Goal: Task Accomplishment & Management: Manage account settings

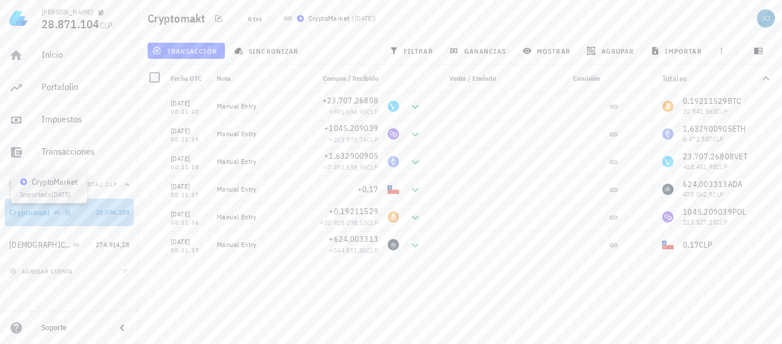
click at [57, 214] on icon at bounding box center [56, 212] width 7 height 7
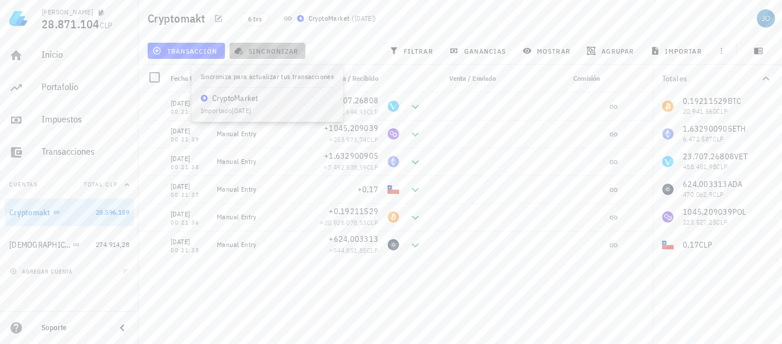
click at [258, 51] on span "sincronizar" at bounding box center [267, 50] width 62 height 9
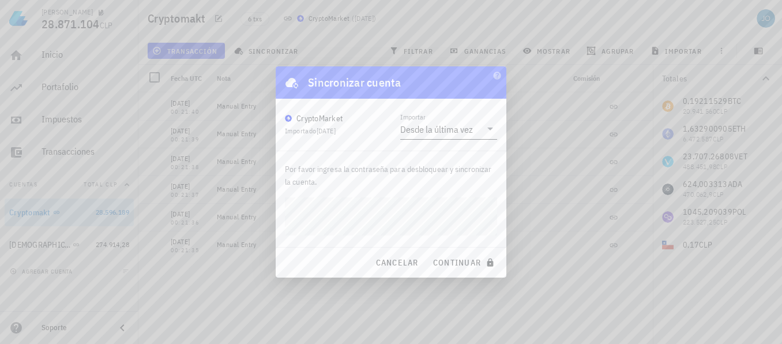
click at [436, 123] on div "Desde la última vez" at bounding box center [436, 129] width 73 height 12
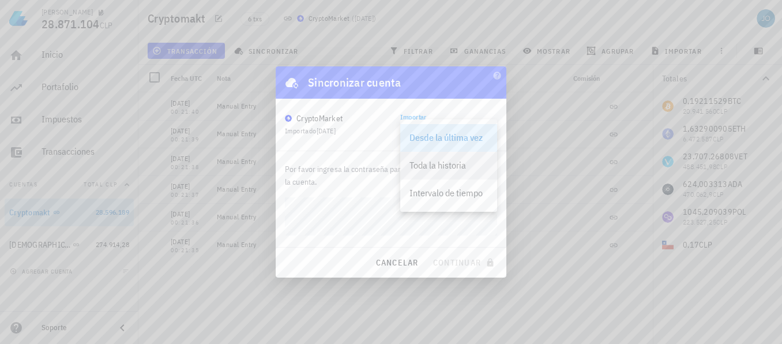
drag, startPoint x: 442, startPoint y: 196, endPoint x: 451, endPoint y: 167, distance: 31.0
click at [451, 167] on div "Desde la última vez Toda la historia Intervalo de tiempo" at bounding box center [448, 165] width 97 height 92
click at [451, 167] on div "Toda la historia" at bounding box center [448, 165] width 78 height 11
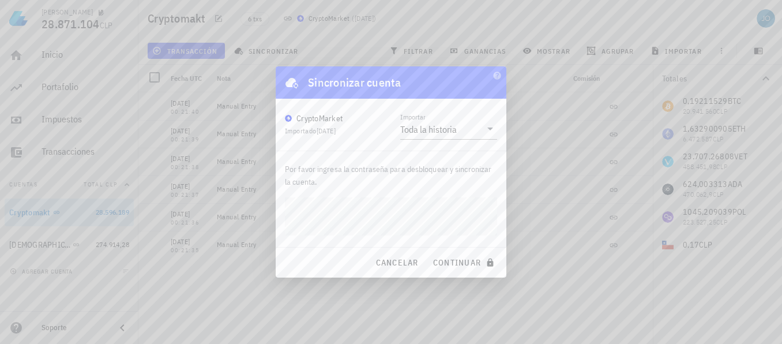
click at [428, 252] on button "continuar" at bounding box center [465, 262] width 74 height 21
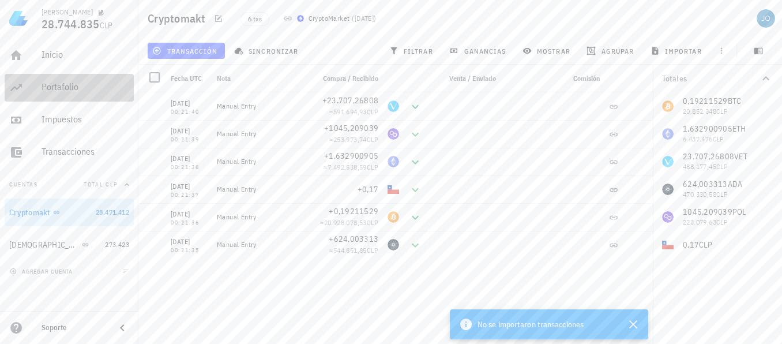
click at [66, 88] on div "Portafolio" at bounding box center [86, 86] width 88 height 11
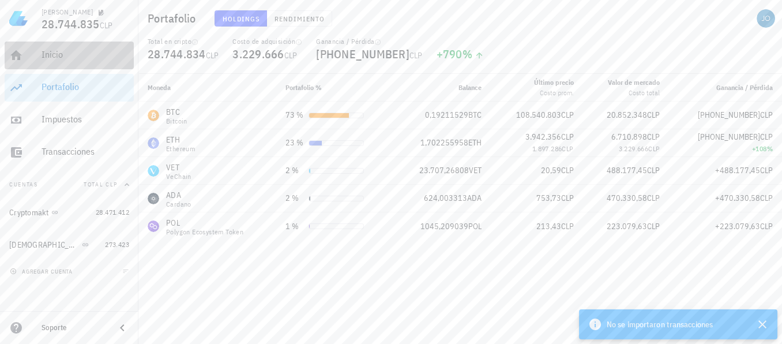
click at [67, 51] on div "Inicio" at bounding box center [86, 54] width 88 height 11
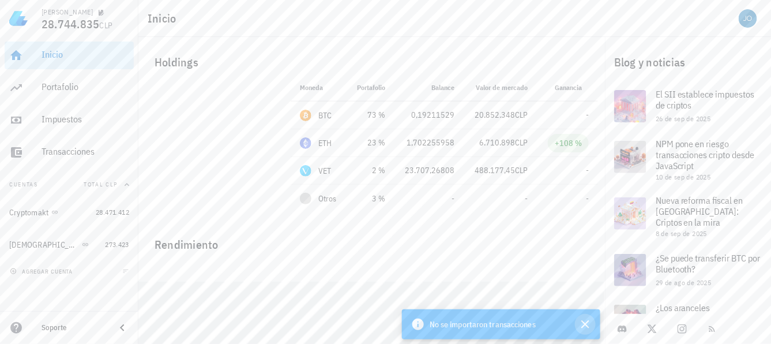
click at [585, 323] on icon "button" at bounding box center [585, 324] width 8 height 8
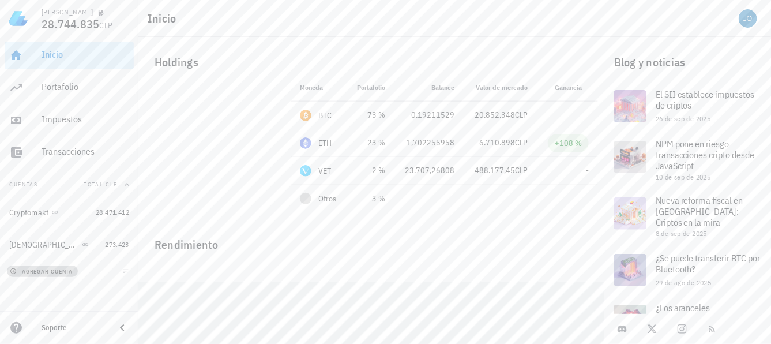
click at [55, 271] on span "agregar cuenta" at bounding box center [42, 271] width 61 height 7
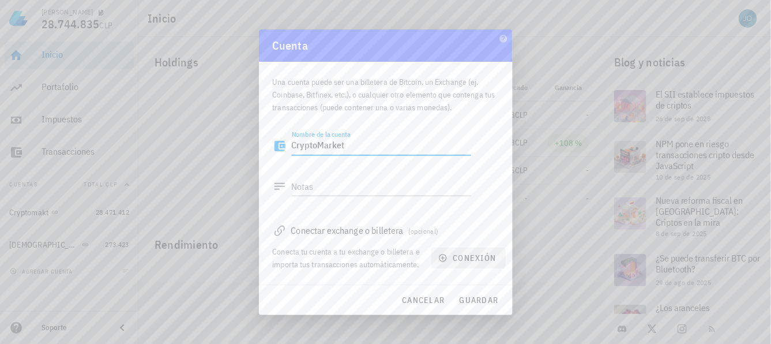
type textarea "CryptoMarket"
click at [443, 257] on icon "button" at bounding box center [442, 257] width 7 height 7
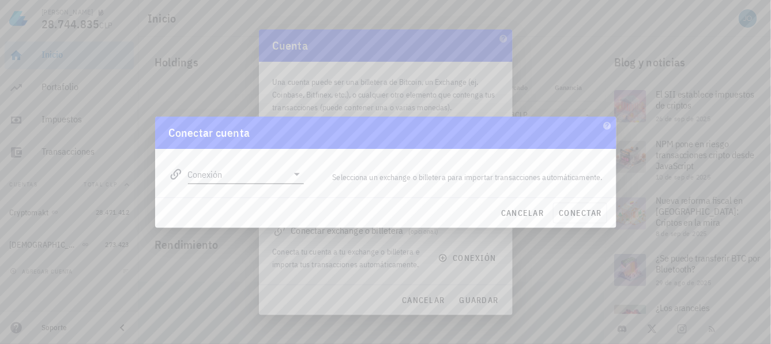
click at [302, 178] on icon at bounding box center [297, 174] width 14 height 14
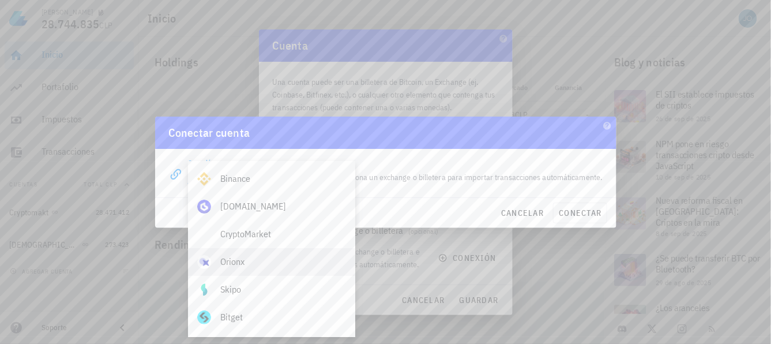
scroll to position [26, 0]
click at [258, 240] on div "CryptoMarket" at bounding box center [283, 236] width 126 height 11
type input "CryptoMarket"
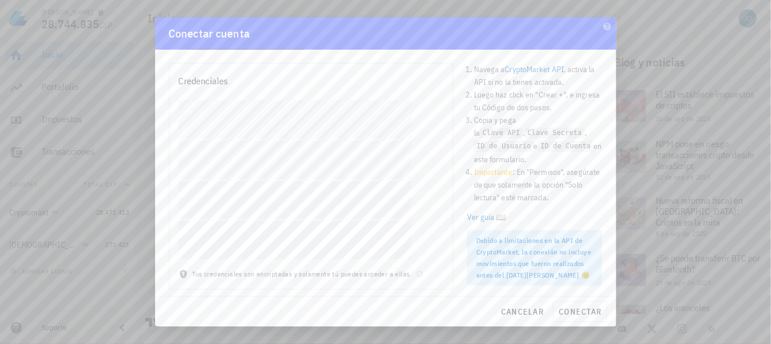
scroll to position [41, 0]
click at [578, 313] on span "conectar" at bounding box center [579, 311] width 43 height 10
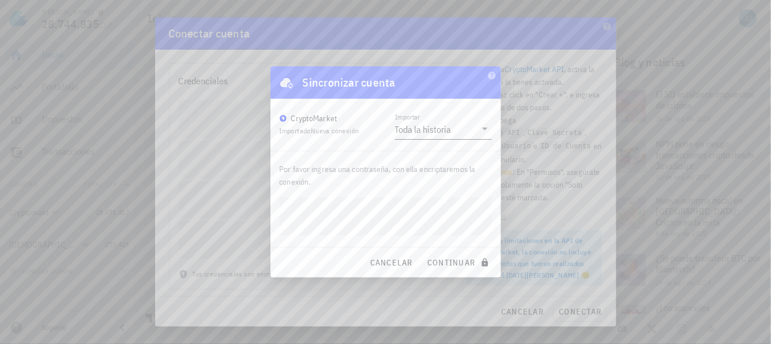
click at [485, 125] on icon at bounding box center [485, 129] width 14 height 14
click at [456, 133] on div "Toda la historia" at bounding box center [443, 137] width 78 height 11
click at [258, 205] on div "[PERSON_NAME] 28.744.835 CLP Inicio [GEOGRAPHIC_DATA] Impuestos [GEOGRAPHIC_DAT…" at bounding box center [385, 142] width 771 height 367
click at [460, 259] on span "continuar" at bounding box center [459, 262] width 65 height 10
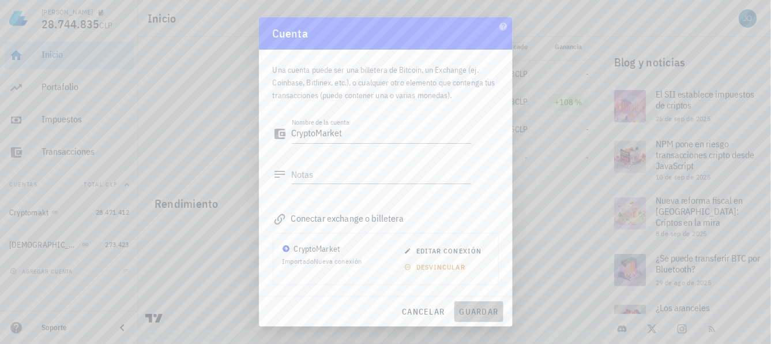
click at [476, 307] on span "guardar" at bounding box center [479, 311] width 40 height 10
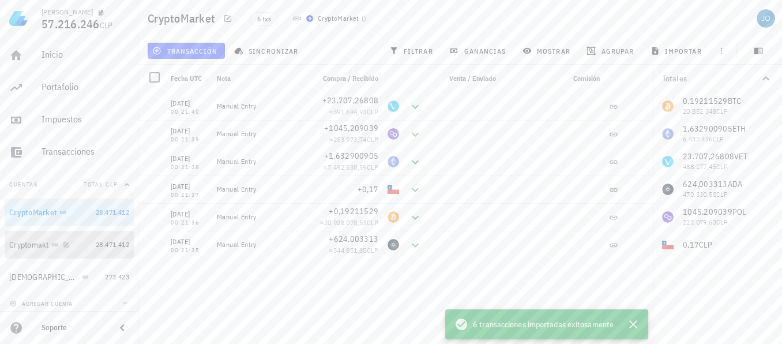
click at [21, 240] on div "Cryptomakt" at bounding box center [29, 245] width 40 height 10
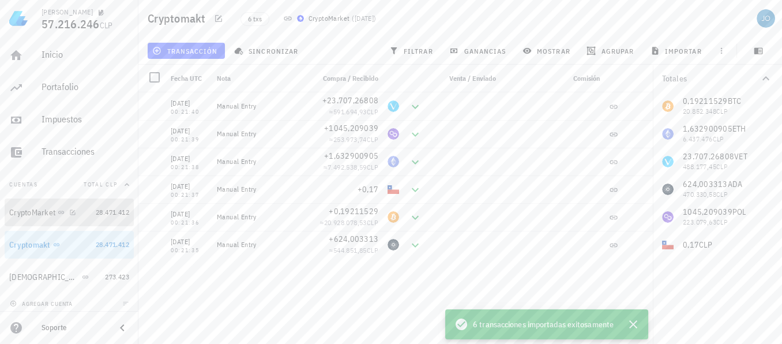
click at [44, 209] on div "CryptoMarket" at bounding box center [32, 213] width 46 height 10
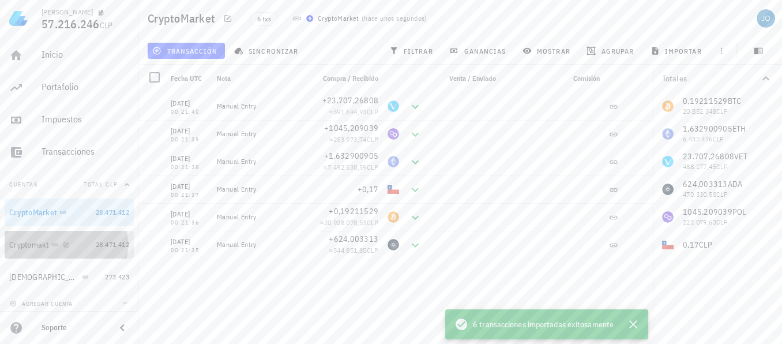
click at [71, 244] on div "Cryptomakt" at bounding box center [50, 244] width 82 height 11
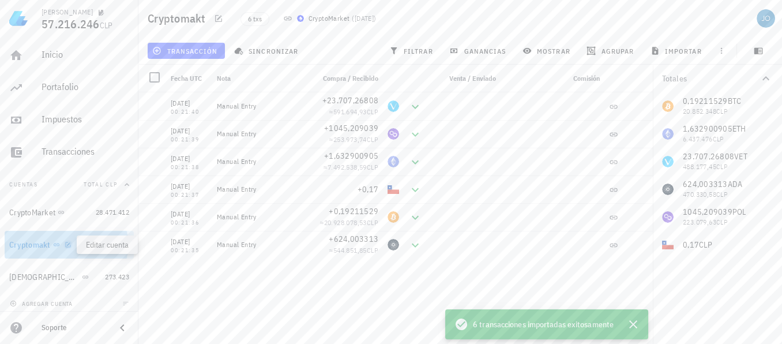
click at [69, 244] on icon "button" at bounding box center [68, 244] width 7 height 7
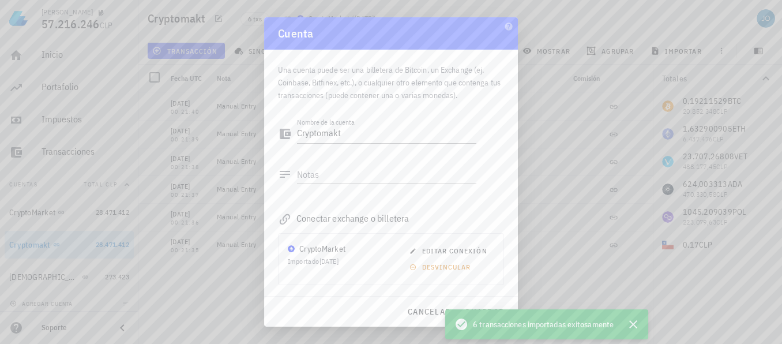
click at [311, 330] on span "eliminar" at bounding box center [308, 334] width 46 height 9
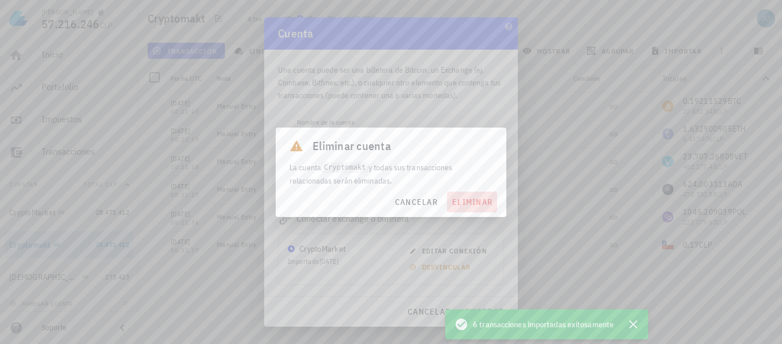
click at [470, 201] on span "eliminar" at bounding box center [471, 202] width 41 height 10
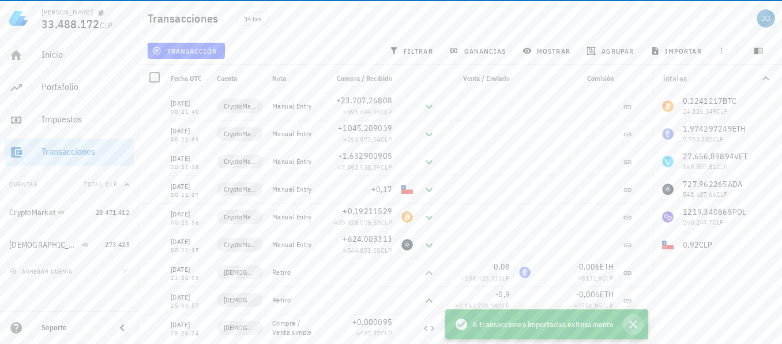
click at [634, 325] on icon "button" at bounding box center [633, 324] width 8 height 8
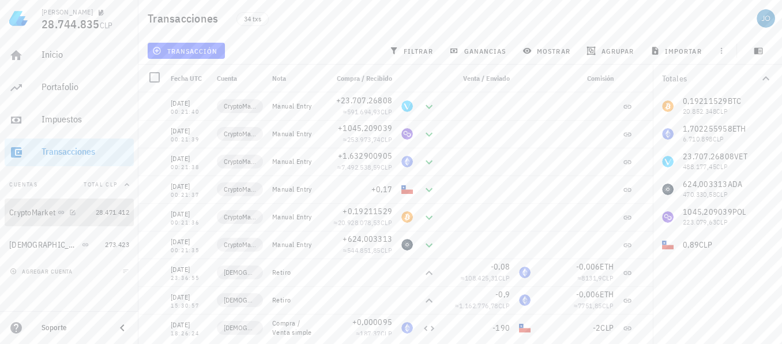
click at [20, 205] on div "CryptoMarket" at bounding box center [50, 212] width 82 height 25
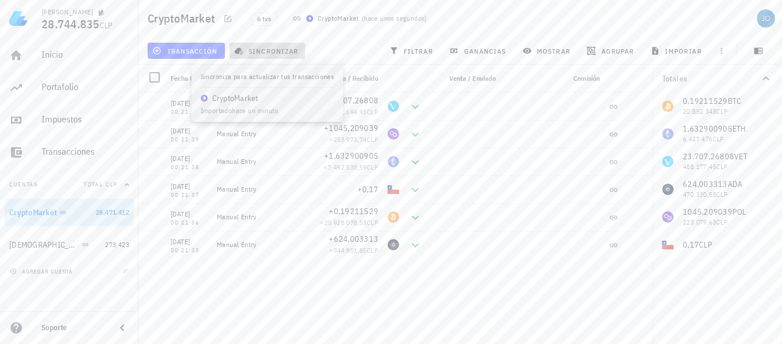
click at [266, 52] on span "sincronizar" at bounding box center [267, 50] width 62 height 9
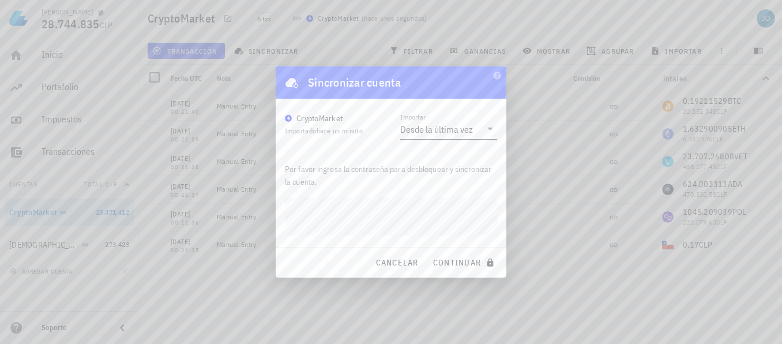
click at [441, 134] on div "Desde la última vez" at bounding box center [436, 129] width 73 height 12
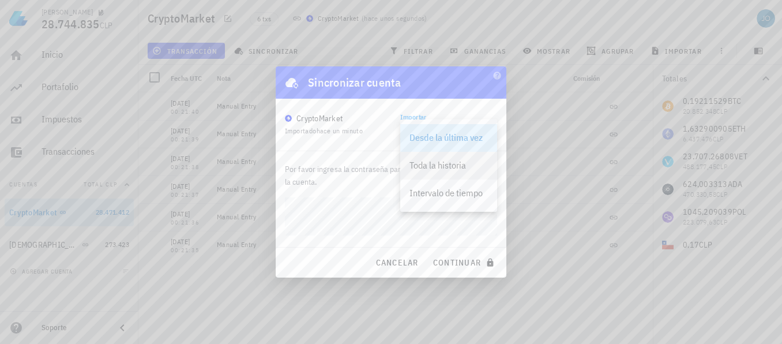
click at [438, 167] on div "Toda la historia" at bounding box center [448, 165] width 78 height 11
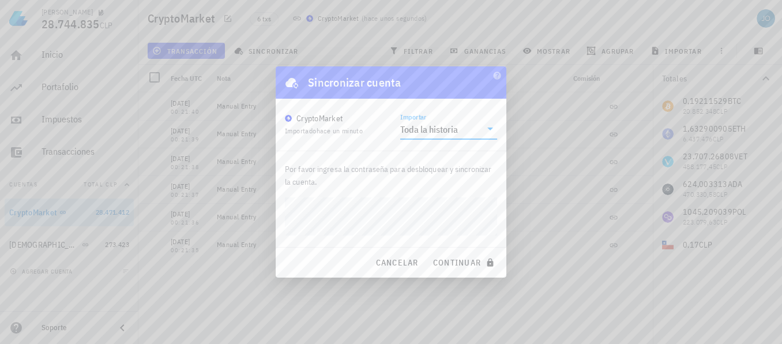
click at [217, 217] on div "[PERSON_NAME] 28.744.835 CLP Inicio [GEOGRAPHIC_DATA] Impuestos [GEOGRAPHIC_DAT…" at bounding box center [391, 172] width 782 height 344
click at [428, 252] on button "continuar" at bounding box center [465, 262] width 74 height 21
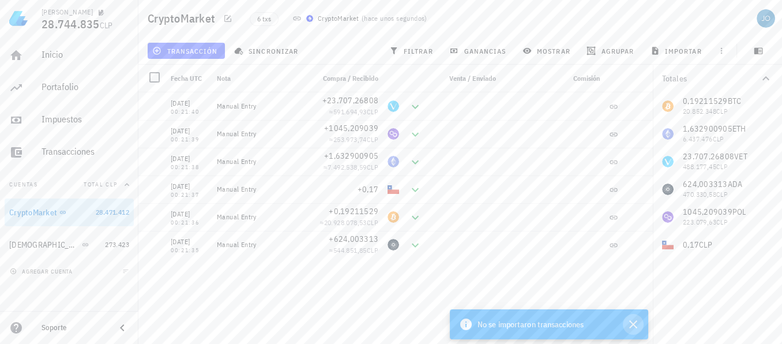
click at [631, 324] on icon "button" at bounding box center [633, 324] width 14 height 14
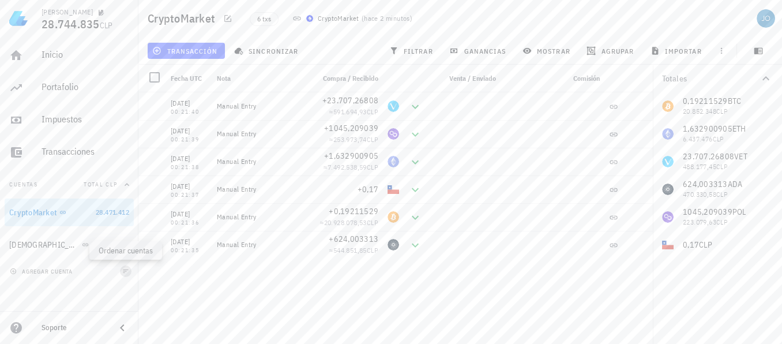
click at [123, 272] on icon "button" at bounding box center [125, 270] width 5 height 3
click at [55, 278] on div "agregar cuenta" at bounding box center [69, 270] width 138 height 25
click at [62, 268] on span "agregar cuenta" at bounding box center [42, 271] width 61 height 7
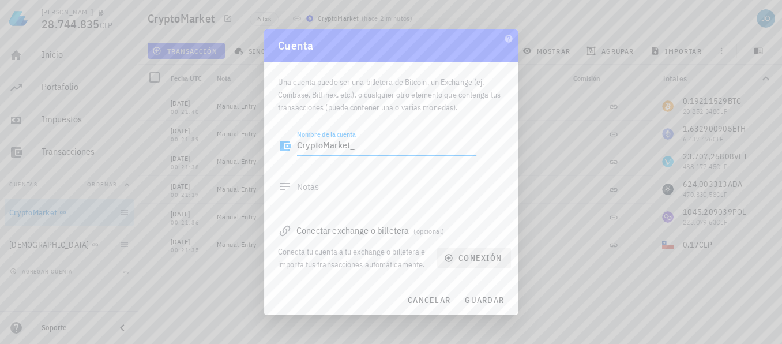
type textarea "CryptoMarket_"
click at [470, 256] on span "conexión" at bounding box center [473, 258] width 55 height 10
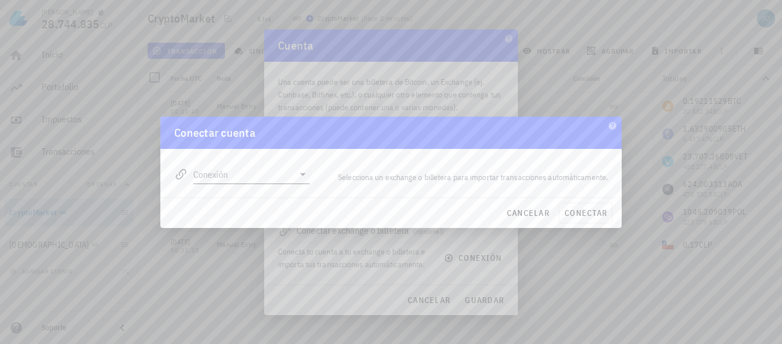
click at [248, 168] on input "Conexión" at bounding box center [243, 174] width 100 height 18
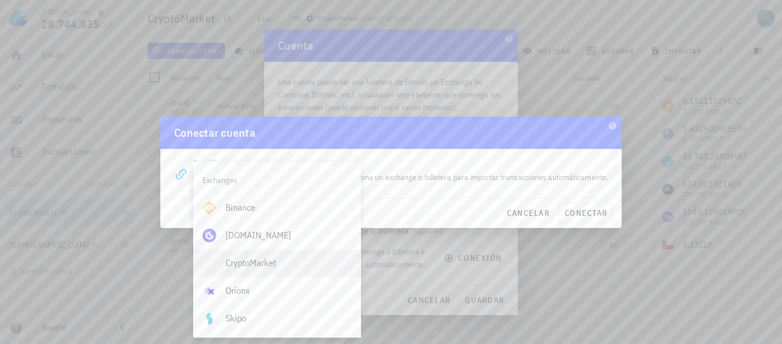
click at [250, 264] on div "CryptoMarket" at bounding box center [288, 262] width 126 height 11
type input "CryptoMarket"
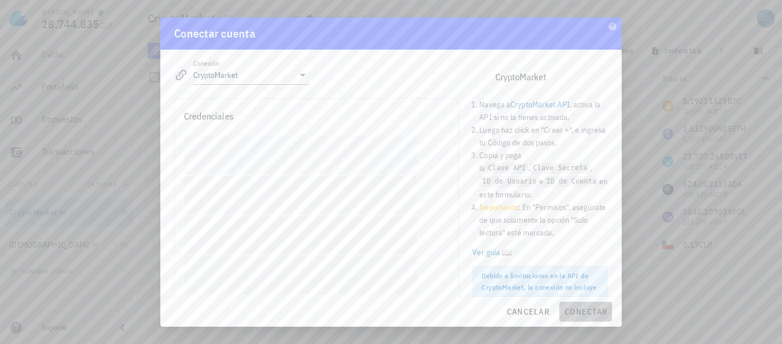
click at [576, 309] on span "conectar" at bounding box center [585, 311] width 43 height 10
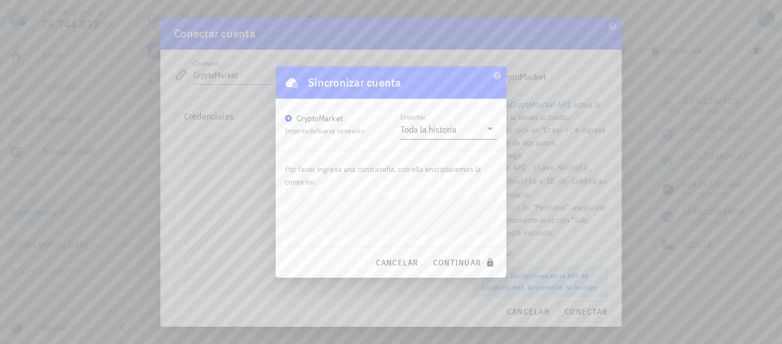
click at [491, 131] on icon at bounding box center [490, 129] width 14 height 14
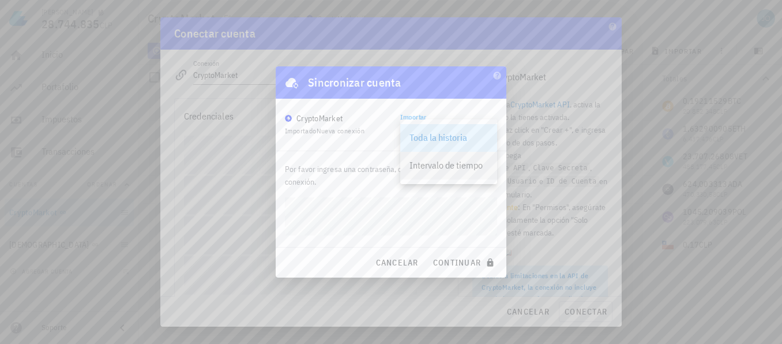
click at [464, 164] on div "Intervalo de tiempo" at bounding box center [448, 165] width 78 height 11
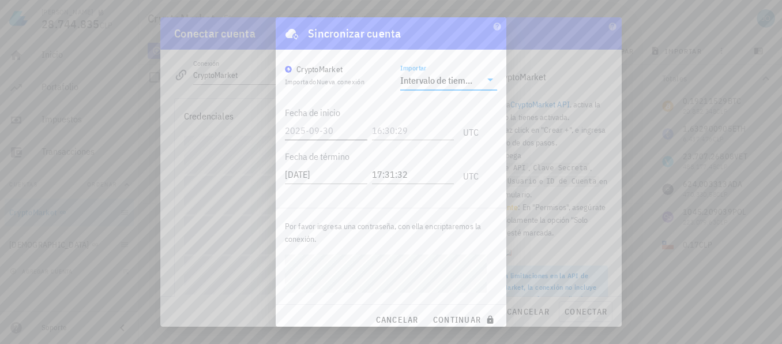
click at [329, 134] on input "text" at bounding box center [326, 130] width 82 height 18
click at [336, 130] on input "text" at bounding box center [327, 130] width 85 height 18
click at [325, 130] on input "text" at bounding box center [327, 130] width 85 height 18
click at [344, 171] on div "Fecha de término [DATE] 17:31:32 UTC" at bounding box center [382, 165] width 194 height 44
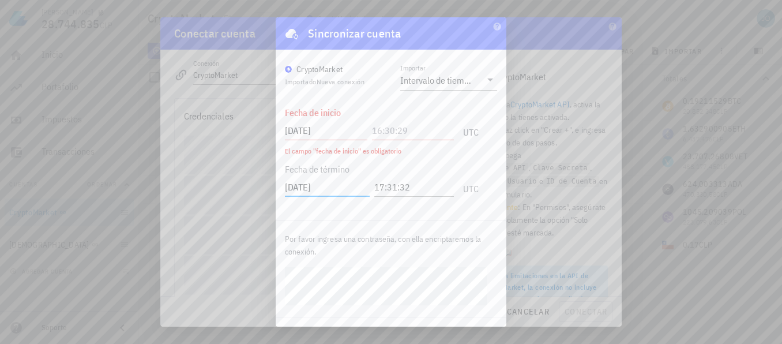
click at [334, 129] on input "[DATE]" at bounding box center [326, 130] width 82 height 18
type input "[DATE]"
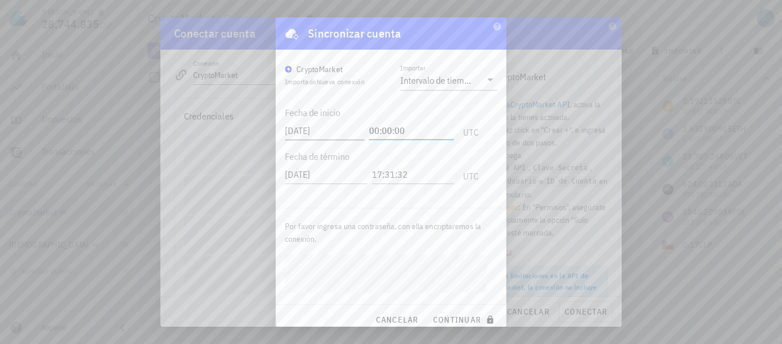
type input "00:00:00"
click at [446, 321] on span "continuar" at bounding box center [464, 319] width 65 height 10
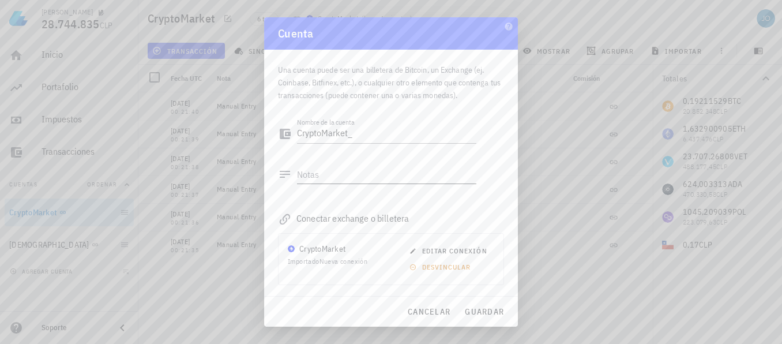
click at [280, 172] on icon at bounding box center [285, 174] width 14 height 14
click at [481, 306] on span "guardar" at bounding box center [484, 311] width 40 height 10
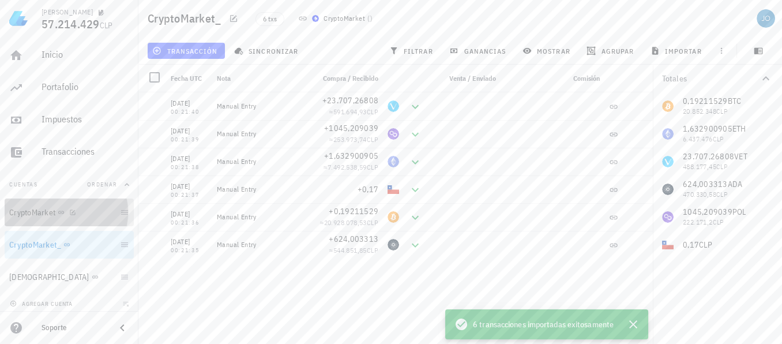
click at [37, 224] on link "CryptoMarket" at bounding box center [69, 212] width 129 height 28
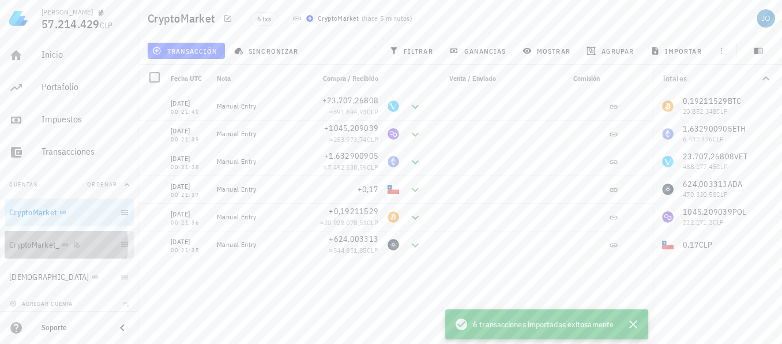
click at [49, 251] on div "CryptoMarket_" at bounding box center [62, 244] width 106 height 25
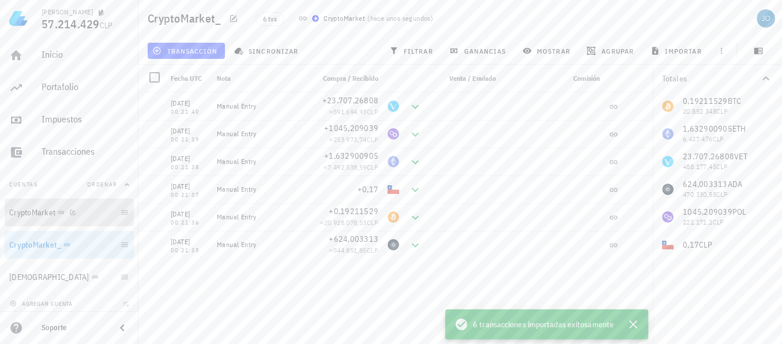
click at [46, 216] on div "CryptoMarket" at bounding box center [32, 213] width 46 height 10
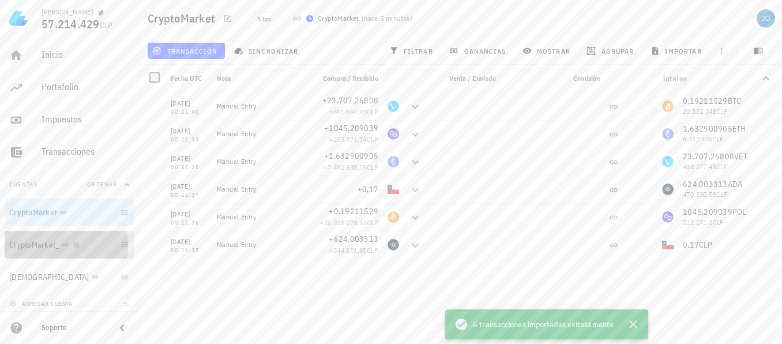
click at [54, 251] on div "CryptoMarket_" at bounding box center [62, 244] width 106 height 25
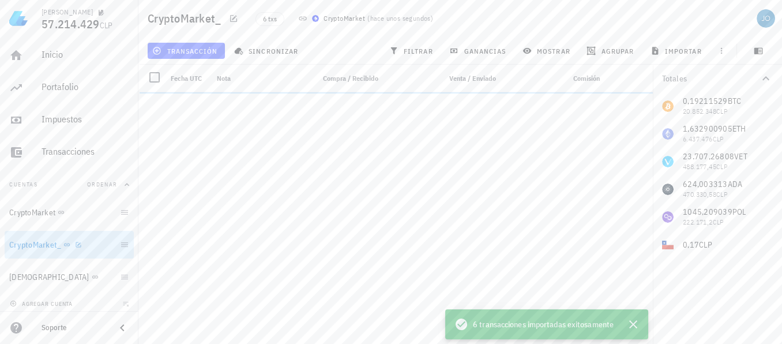
click at [116, 250] on link "CryptoMarket_" at bounding box center [69, 245] width 129 height 28
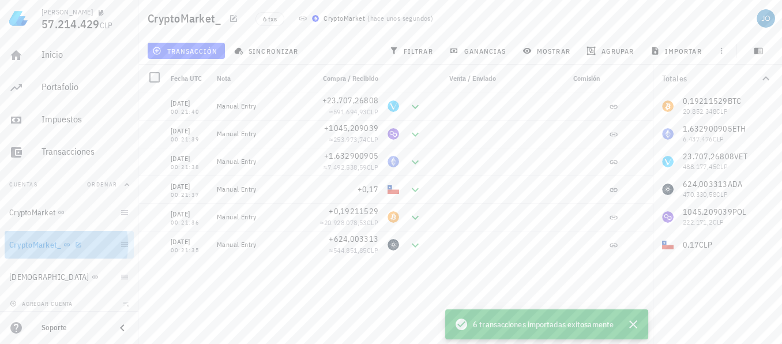
click at [117, 246] on link "CryptoMarket_" at bounding box center [69, 245] width 129 height 28
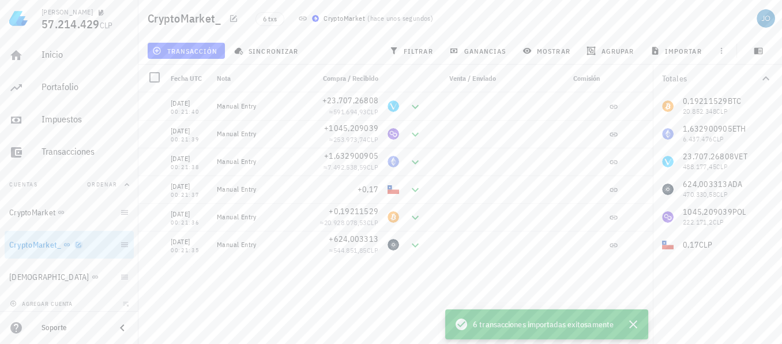
click at [76, 247] on icon "button" at bounding box center [78, 244] width 7 height 7
type textarea "CryptoMarket_"
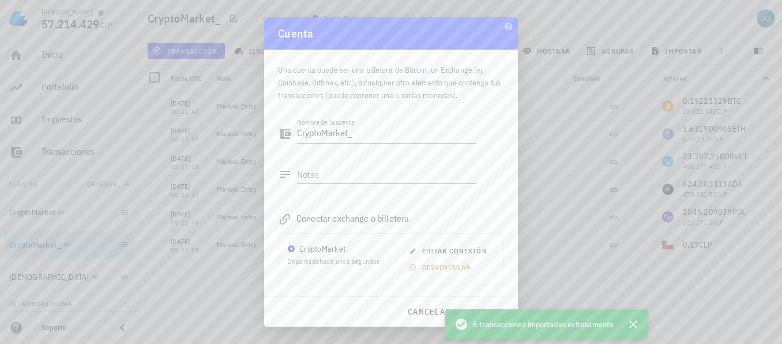
scroll to position [57, 0]
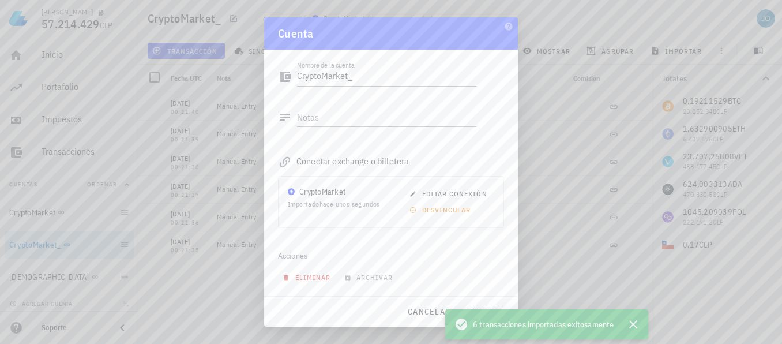
click at [311, 277] on span "eliminar" at bounding box center [308, 277] width 46 height 9
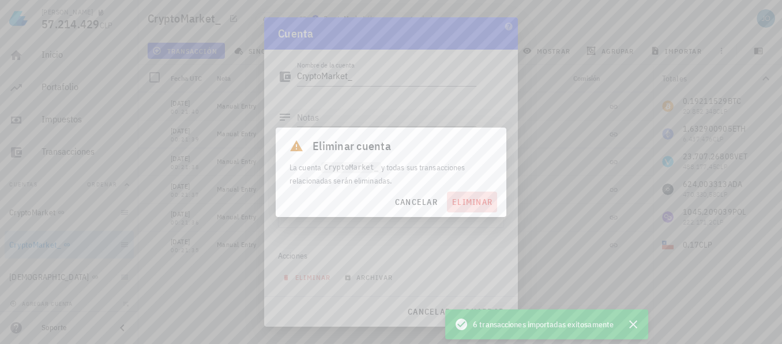
click at [462, 198] on span "eliminar" at bounding box center [471, 202] width 41 height 10
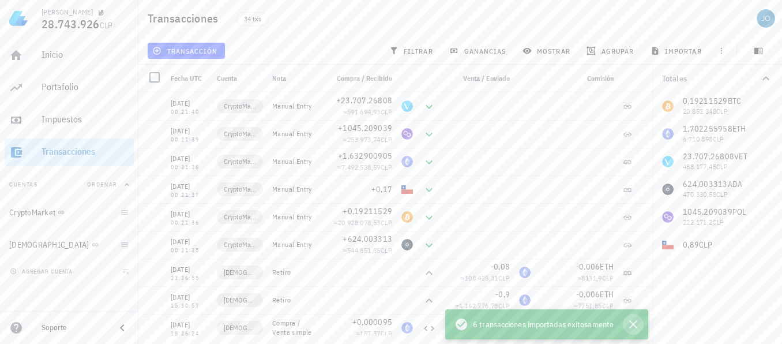
click at [631, 326] on icon "button" at bounding box center [633, 324] width 8 height 8
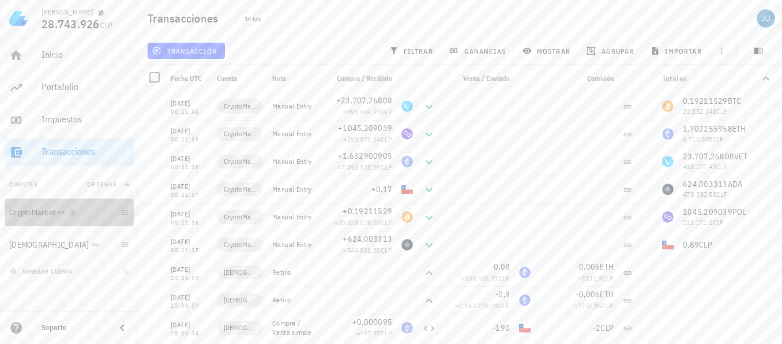
click at [32, 216] on div "CryptoMarket" at bounding box center [32, 213] width 46 height 10
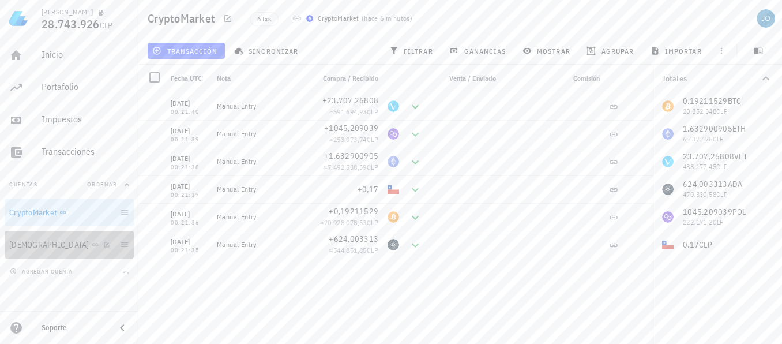
click at [99, 248] on div at bounding box center [105, 244] width 12 height 10
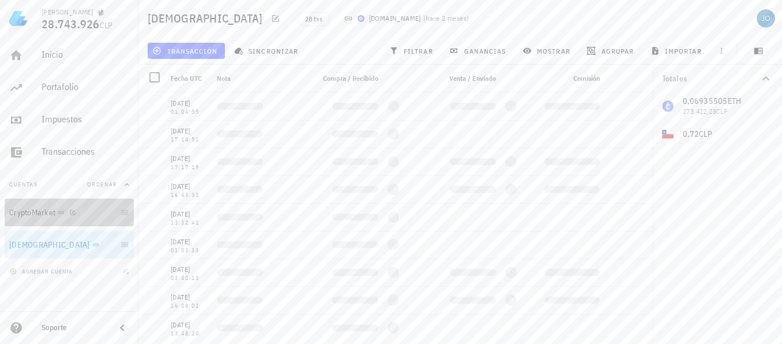
click at [26, 216] on div "CryptoMarket" at bounding box center [32, 213] width 46 height 10
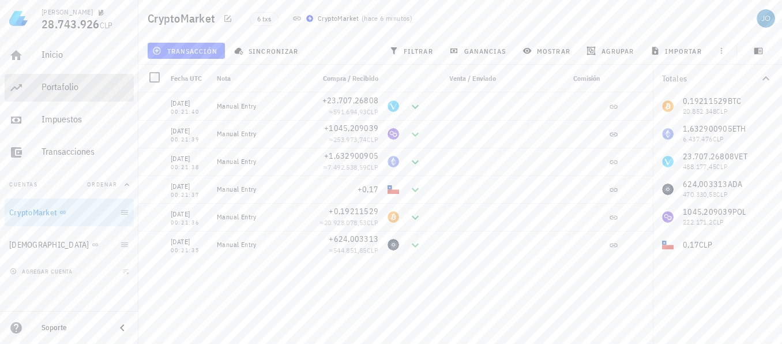
click at [58, 82] on div "Portafolio" at bounding box center [86, 86] width 88 height 11
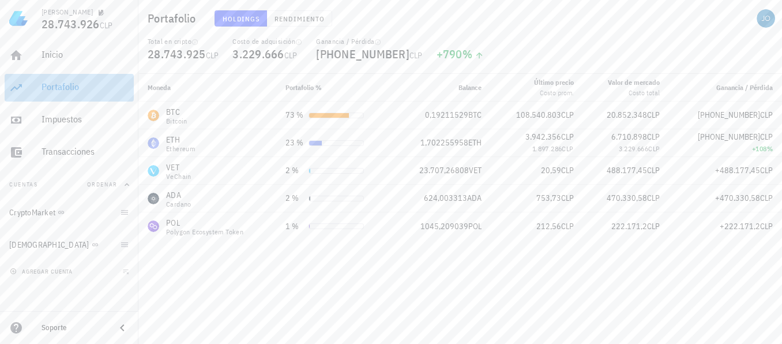
click at [58, 74] on link "Portafolio" at bounding box center [69, 88] width 129 height 28
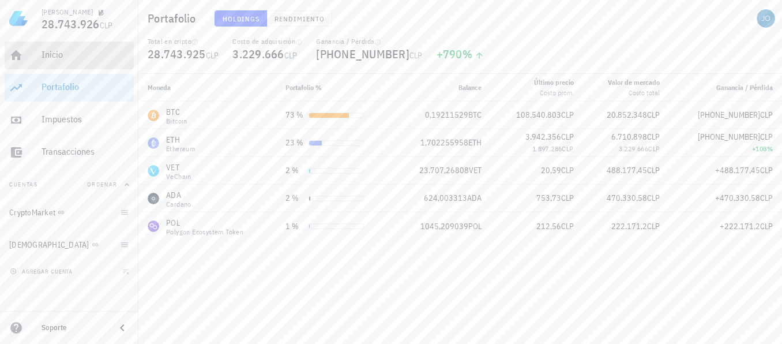
click at [61, 62] on div "Inicio" at bounding box center [86, 55] width 88 height 26
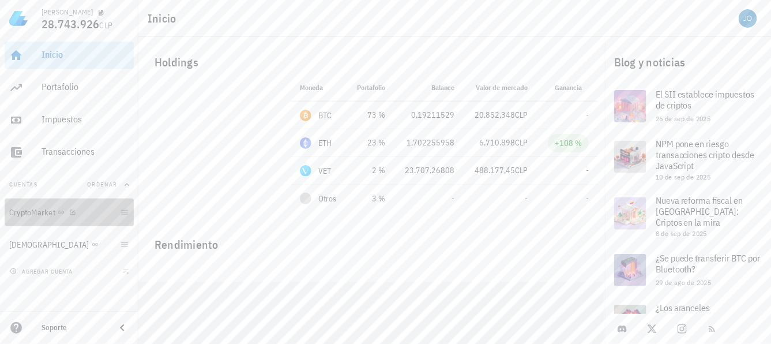
click at [39, 219] on div "CryptoMarket" at bounding box center [62, 212] width 106 height 25
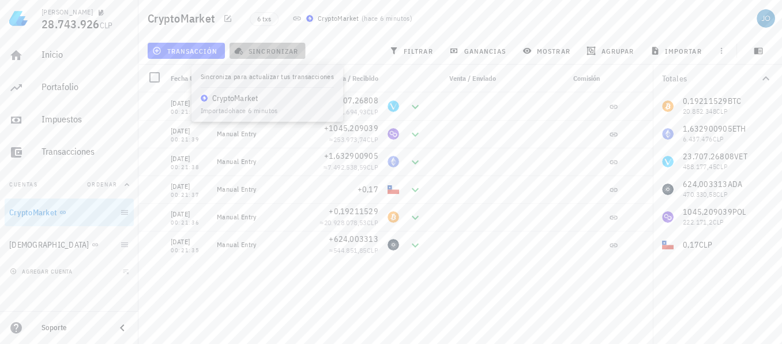
click at [273, 51] on span "sincronizar" at bounding box center [267, 50] width 62 height 9
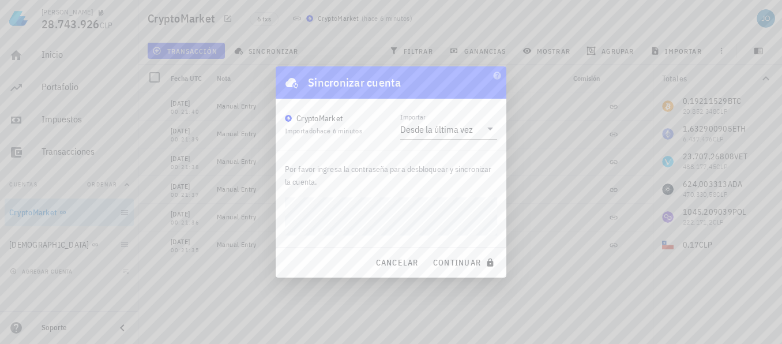
click at [217, 199] on div "[PERSON_NAME] 28.743.926 CLP Inicio [GEOGRAPHIC_DATA] Impuestos [GEOGRAPHIC_DAT…" at bounding box center [391, 172] width 782 height 344
click at [471, 130] on div "Desde la última vez" at bounding box center [436, 129] width 73 height 12
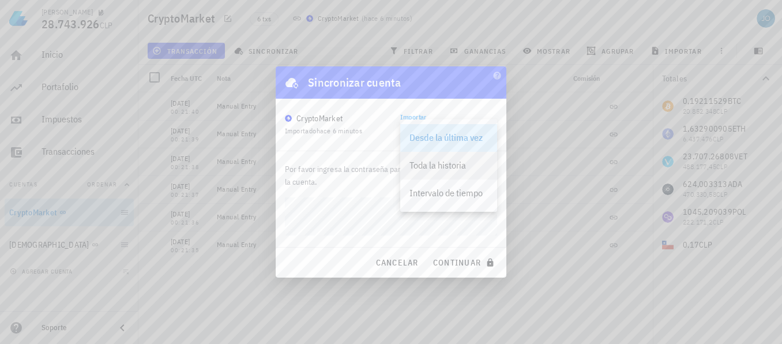
click at [454, 165] on div "Toda la historia" at bounding box center [448, 165] width 78 height 11
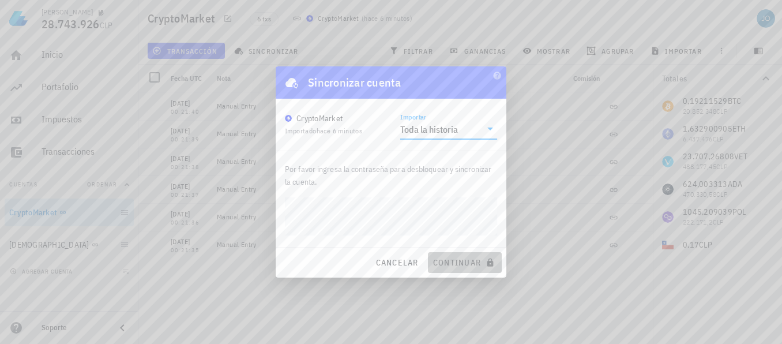
click at [456, 263] on span "continuar" at bounding box center [464, 262] width 65 height 10
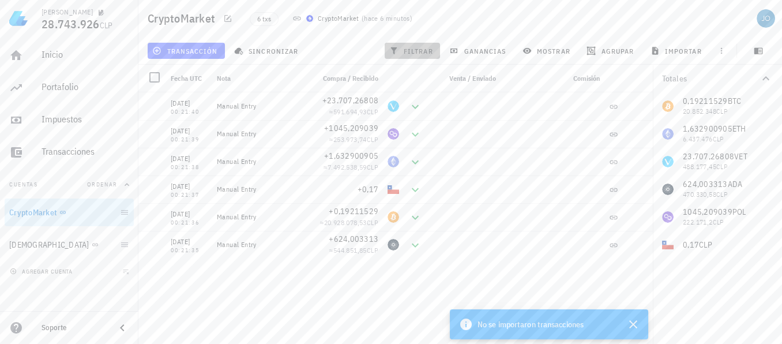
click at [418, 48] on span "filtrar" at bounding box center [413, 50] width 42 height 9
click at [486, 54] on span "ganancias" at bounding box center [478, 50] width 54 height 9
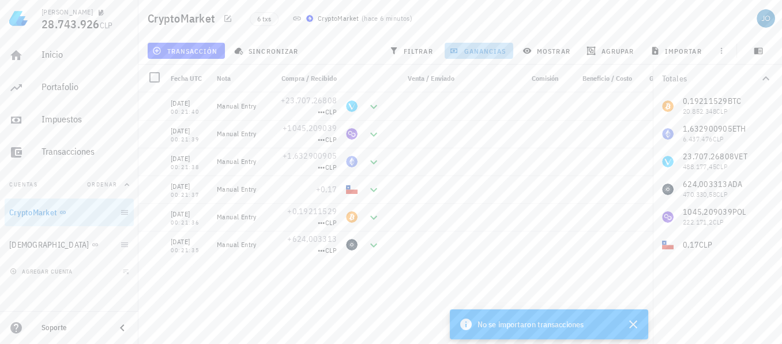
click at [491, 44] on button "ganancias" at bounding box center [479, 51] width 69 height 16
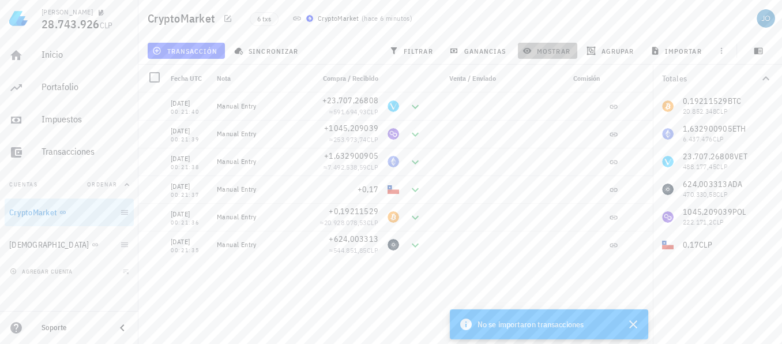
click at [536, 44] on button "mostrar" at bounding box center [547, 51] width 59 height 16
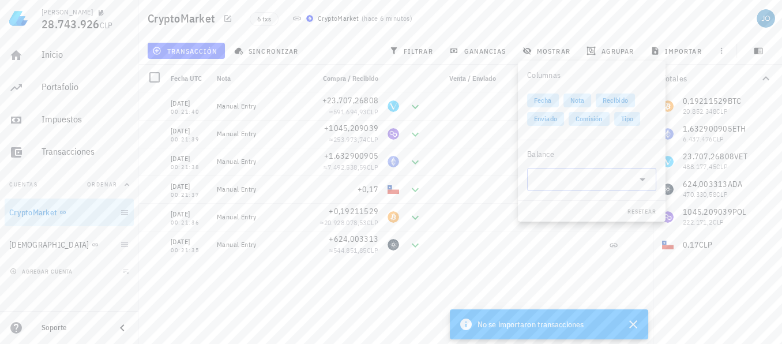
click at [643, 188] on div at bounding box center [591, 179] width 115 height 23
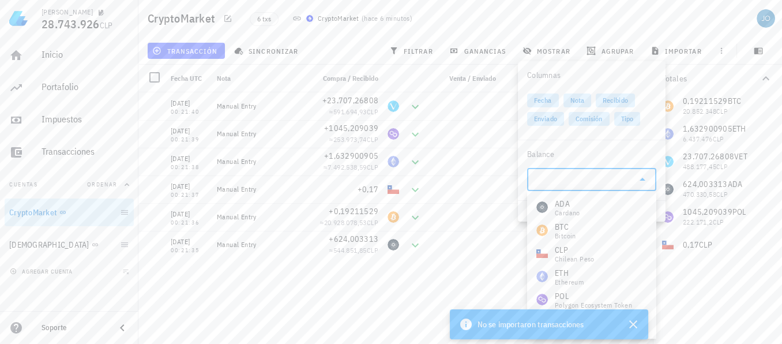
click at [643, 179] on icon at bounding box center [642, 179] width 6 height 3
click at [555, 99] on span "Fecha" at bounding box center [543, 100] width 32 height 14
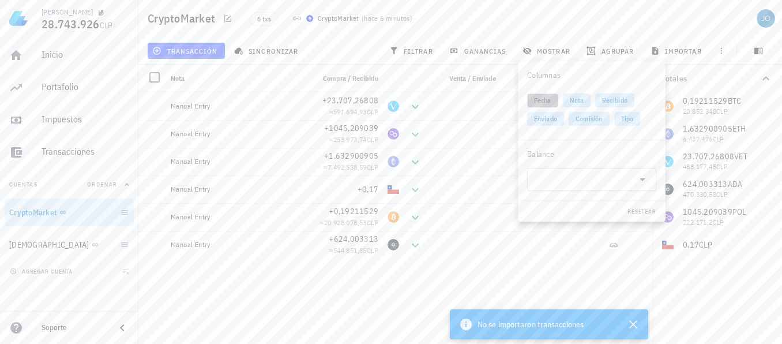
click at [555, 99] on span "Fecha" at bounding box center [542, 100] width 31 height 14
click at [562, 7] on div "6 txs CryptoMarket ( hace 6 minutos )" at bounding box center [416, 18] width 347 height 29
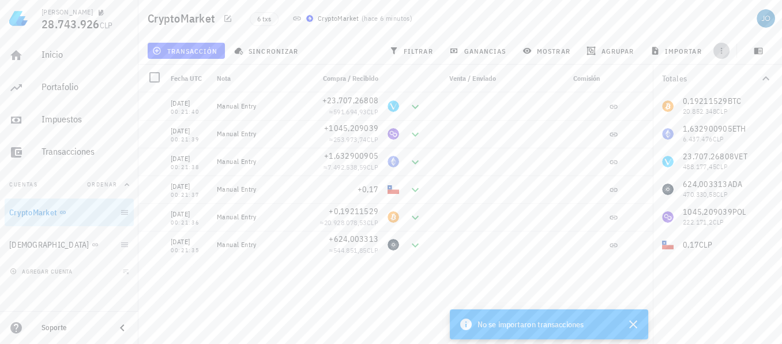
click at [718, 51] on icon "button" at bounding box center [721, 50] width 9 height 9
click at [704, 37] on div "transacción sincronizar filtrar ganancias mostrar [GEOGRAPHIC_DATA] importar" at bounding box center [460, 51] width 630 height 28
click at [679, 53] on span "importar" at bounding box center [677, 50] width 49 height 9
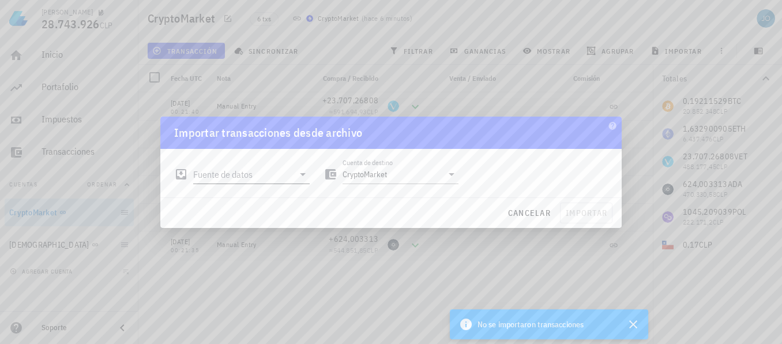
click at [298, 173] on icon at bounding box center [303, 174] width 14 height 14
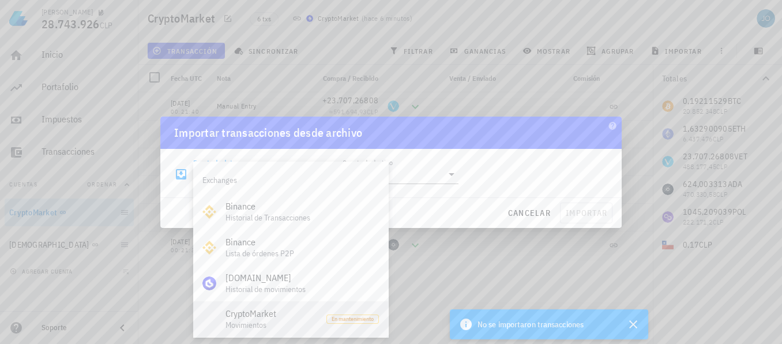
click at [258, 313] on div "CryptoMarket" at bounding box center [271, 313] width 92 height 11
type input "CryptoMarket"
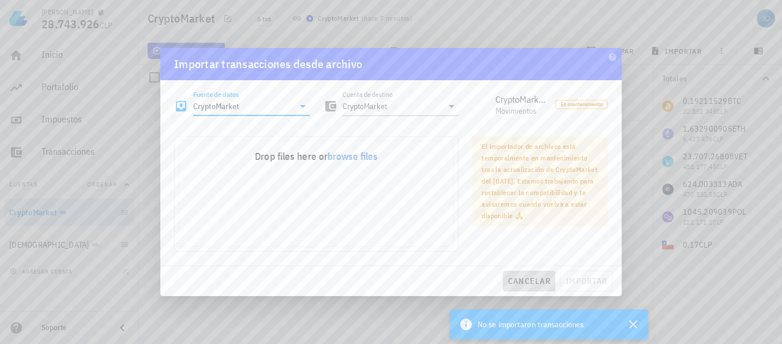
click at [530, 274] on button "cancelar" at bounding box center [529, 280] width 52 height 21
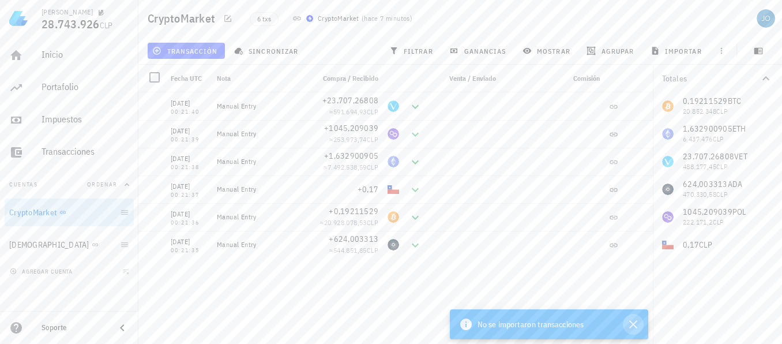
click at [641, 322] on button "button" at bounding box center [633, 324] width 21 height 21
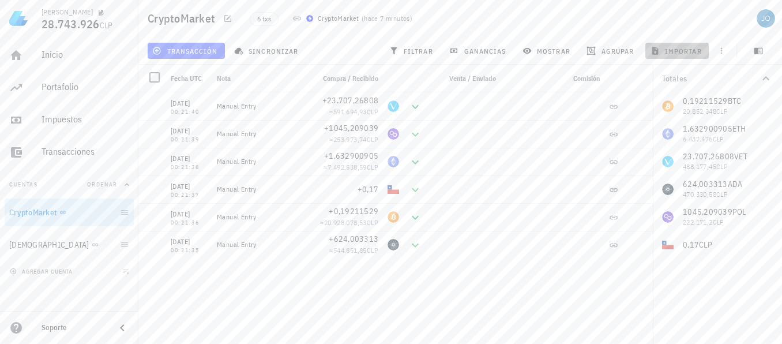
click at [663, 47] on span "importar" at bounding box center [677, 50] width 49 height 9
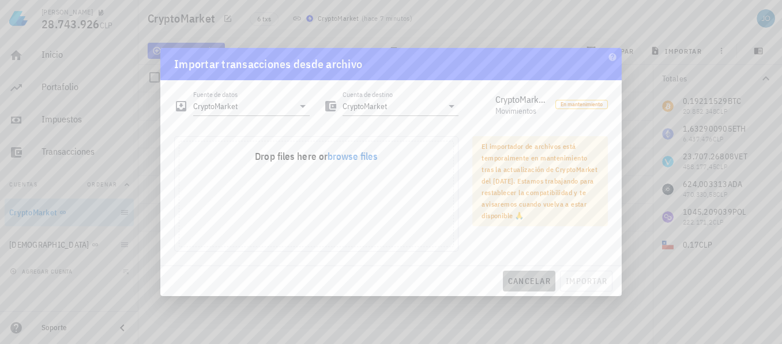
click at [535, 278] on span "cancelar" at bounding box center [528, 281] width 43 height 10
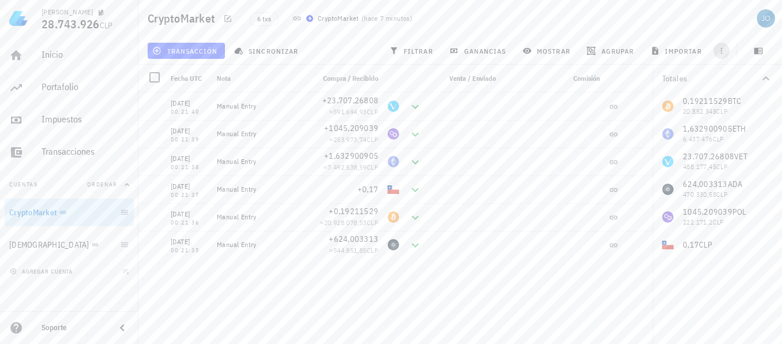
click at [722, 48] on icon "button" at bounding box center [722, 51] width 2 height 6
click at [767, 53] on span "button" at bounding box center [758, 50] width 29 height 9
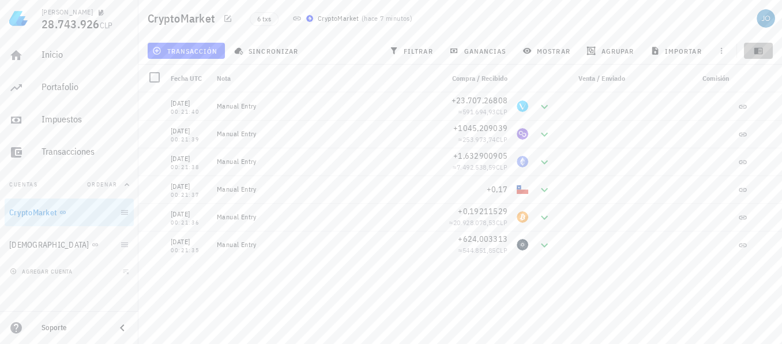
click at [761, 53] on icon "button" at bounding box center [758, 50] width 9 height 9
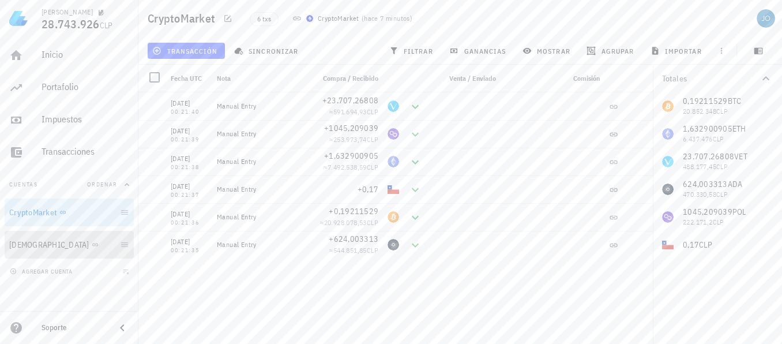
drag, startPoint x: 409, startPoint y: 51, endPoint x: 20, endPoint y: 246, distance: 435.5
click at [24, 249] on div "[DEMOGRAPHIC_DATA]" at bounding box center [49, 245] width 80 height 10
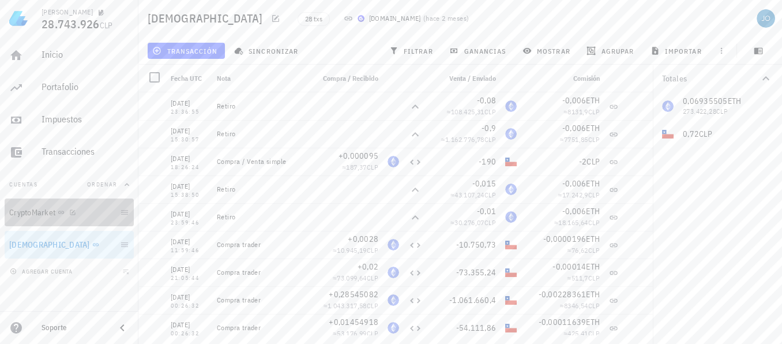
click at [29, 214] on div "CryptoMarket" at bounding box center [32, 213] width 46 height 10
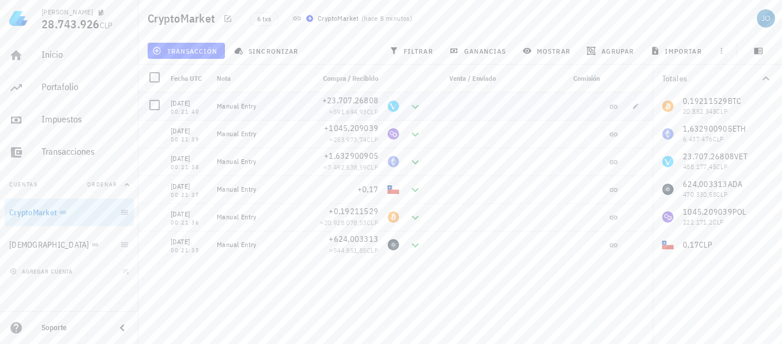
click at [417, 108] on icon at bounding box center [415, 107] width 14 height 14
click at [410, 107] on icon at bounding box center [415, 107] width 14 height 14
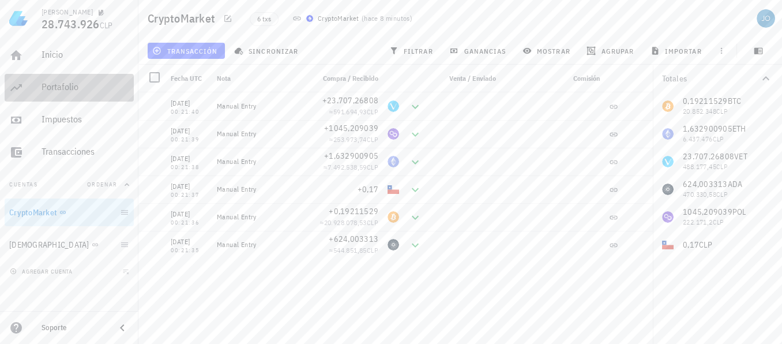
click at [37, 90] on link "Portafolio" at bounding box center [69, 88] width 129 height 28
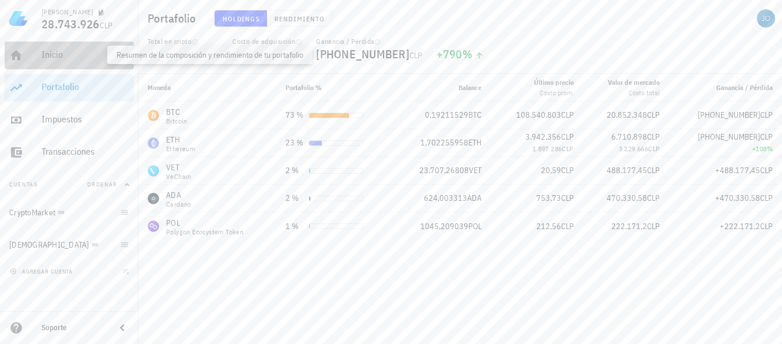
click at [61, 52] on div "Inicio" at bounding box center [86, 54] width 88 height 11
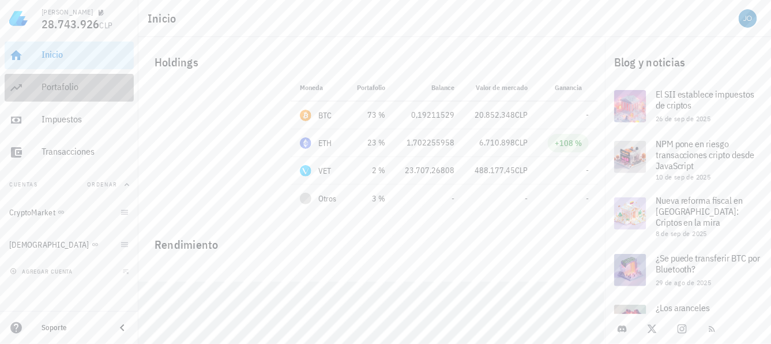
click at [44, 82] on div "Portafolio" at bounding box center [86, 86] width 88 height 11
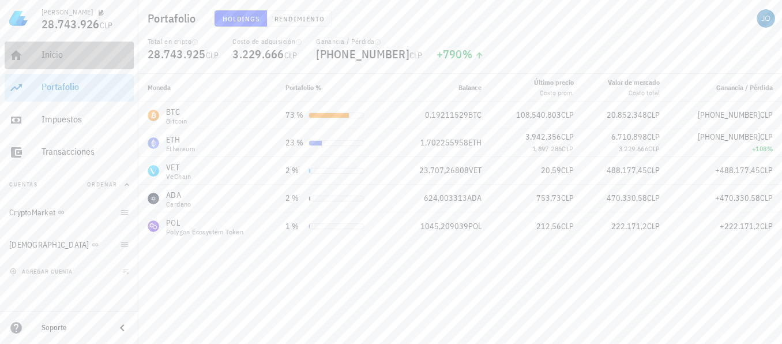
click at [69, 47] on div "Inicio" at bounding box center [86, 55] width 88 height 26
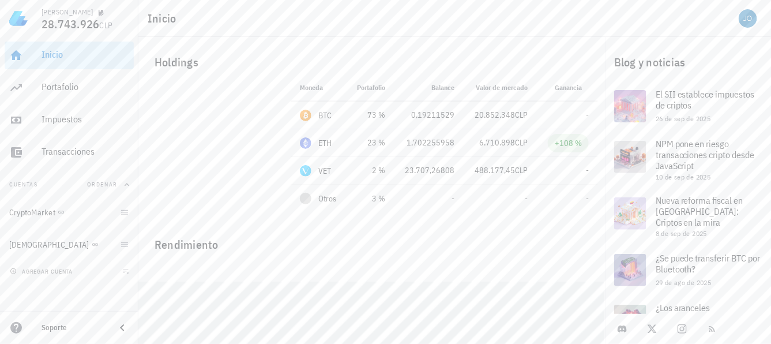
scroll to position [1, 0]
click at [243, 110] on div at bounding box center [210, 145] width 131 height 131
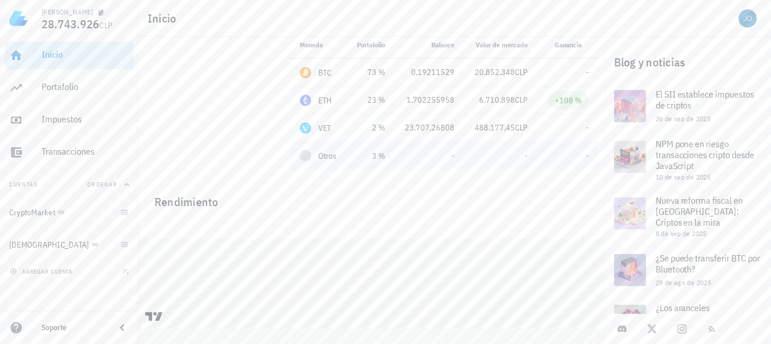
scroll to position [0, 0]
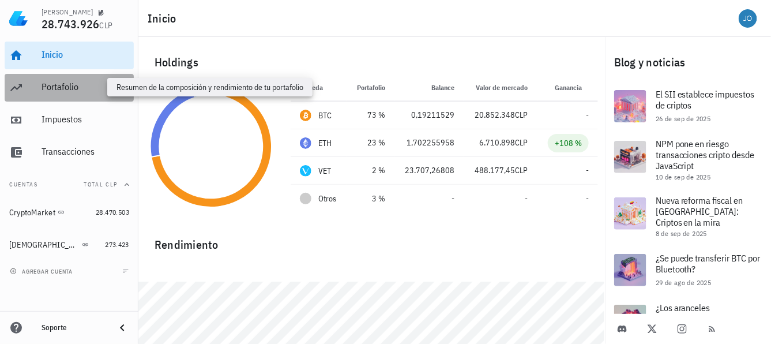
click at [52, 86] on div "Portafolio" at bounding box center [86, 86] width 88 height 11
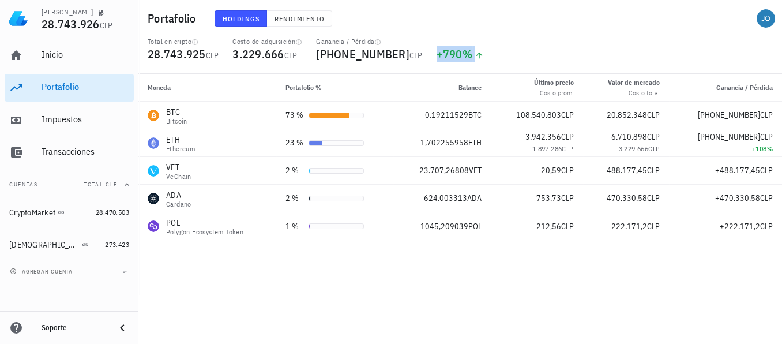
click at [436, 55] on div "+790 %" at bounding box center [460, 54] width 48 height 12
click at [333, 286] on div "Moneda Portafolio % Balance Último precio Costo prom. Valor de mercado Costo to…" at bounding box center [459, 209] width 643 height 270
click at [237, 121] on div "BTC Bitcoin" at bounding box center [207, 115] width 119 height 18
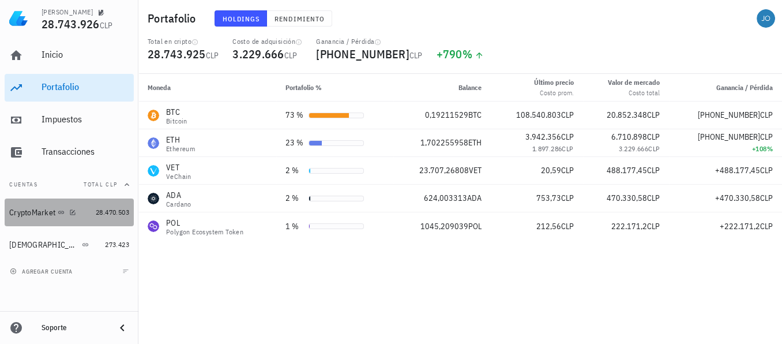
click at [48, 214] on div "CryptoMarket" at bounding box center [32, 213] width 46 height 10
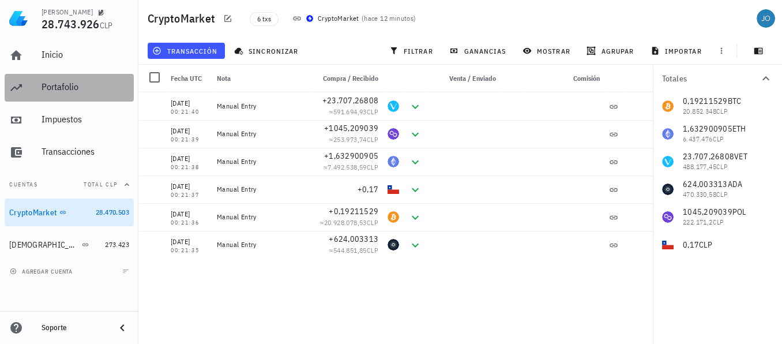
click at [51, 80] on div "Portafolio" at bounding box center [86, 87] width 88 height 26
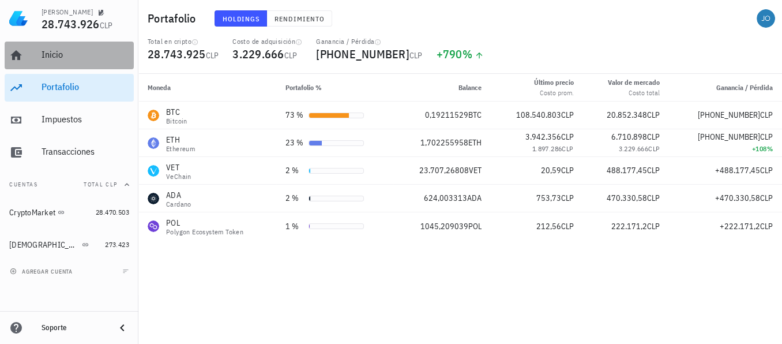
click at [61, 59] on div "Inicio" at bounding box center [86, 54] width 88 height 11
